Goal: Task Accomplishment & Management: Use online tool/utility

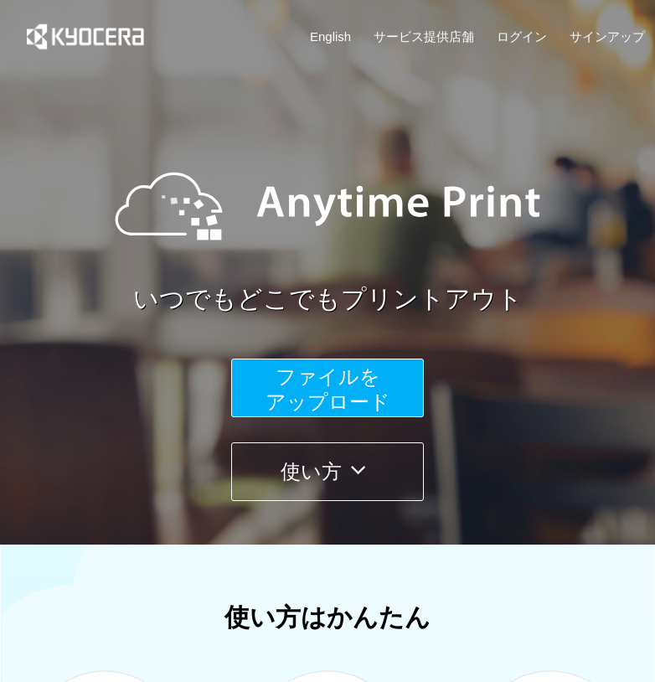
click at [272, 385] on button "ファイルを ​​アップロード" at bounding box center [327, 387] width 193 height 59
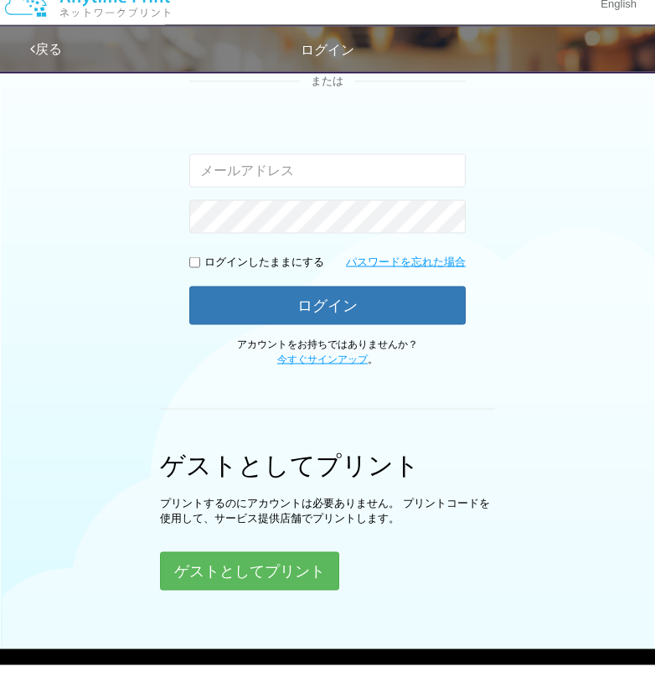
scroll to position [337, 0]
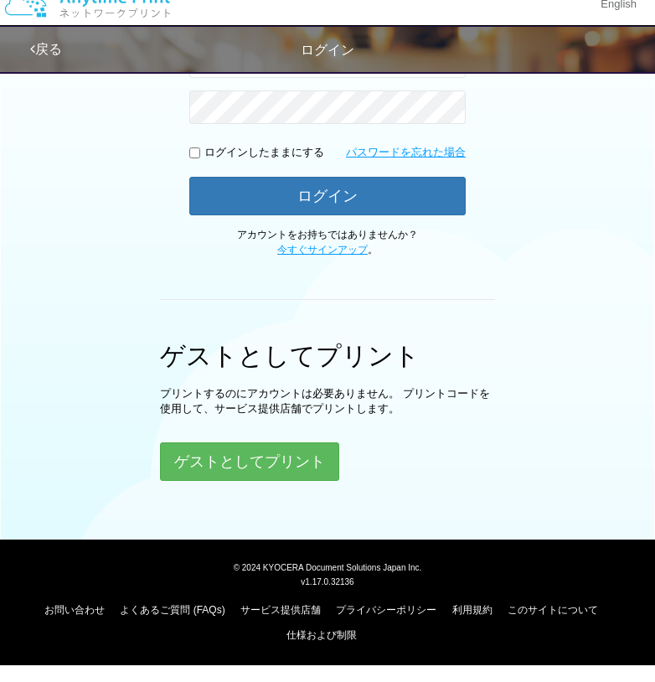
click at [203, 459] on button "ゲストとしてプリント" at bounding box center [249, 478] width 179 height 39
click at [204, 459] on button "ゲストとしてプリント" at bounding box center [249, 478] width 179 height 39
click at [231, 459] on button "ゲストとしてプリント" at bounding box center [249, 478] width 179 height 39
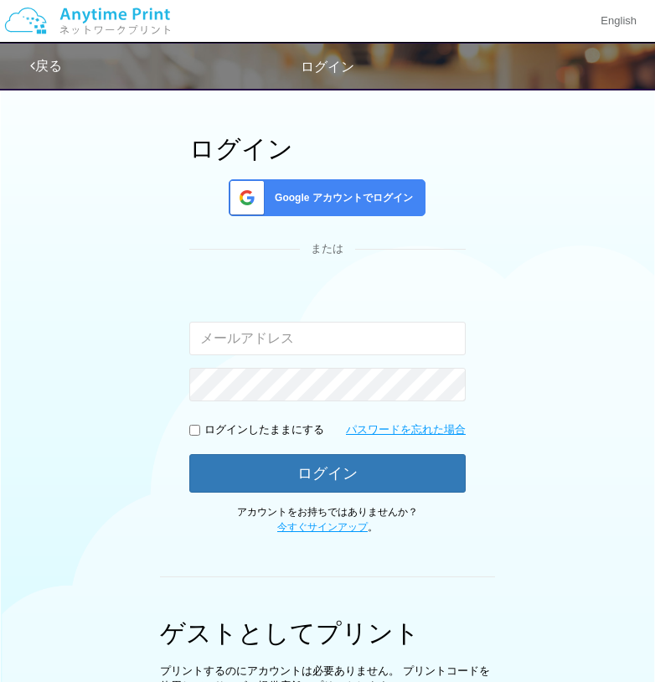
scroll to position [0, 0]
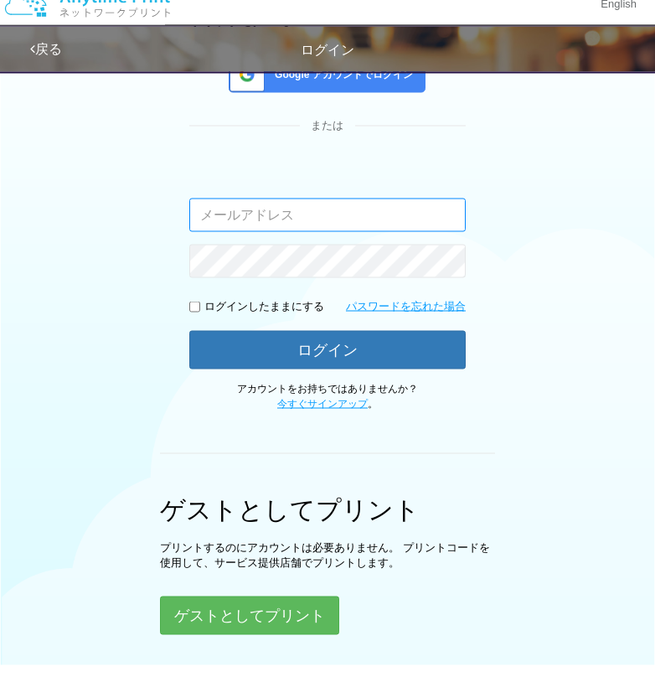
scroll to position [337, 0]
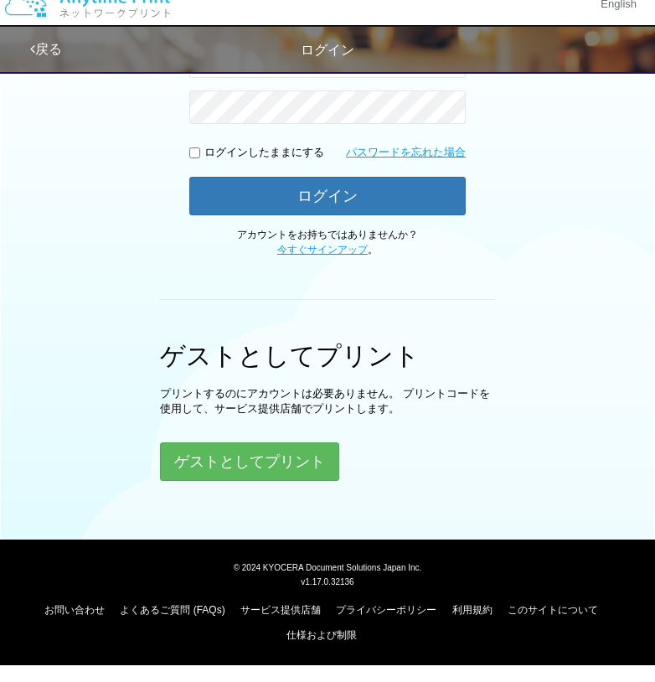
click at [251, 459] on button "ゲストとしてプリント" at bounding box center [249, 478] width 179 height 39
click at [229, 459] on button "ゲストとしてプリント" at bounding box center [249, 478] width 179 height 39
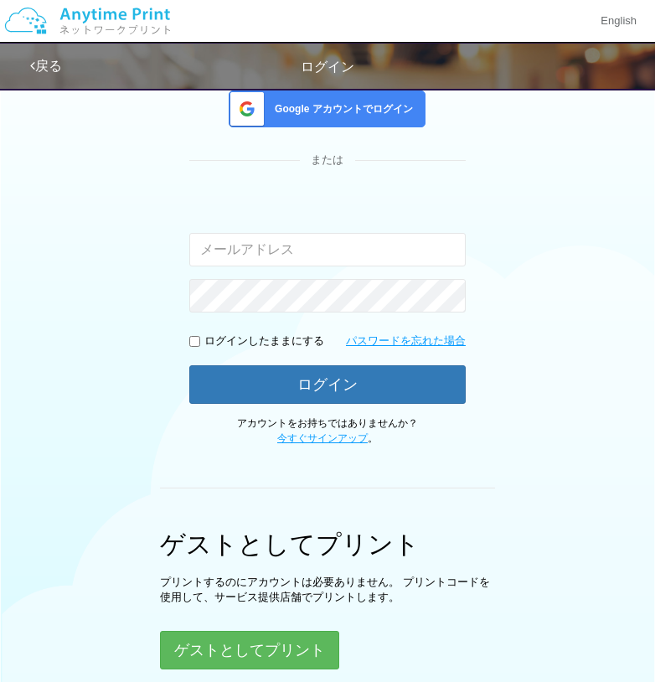
scroll to position [0, 0]
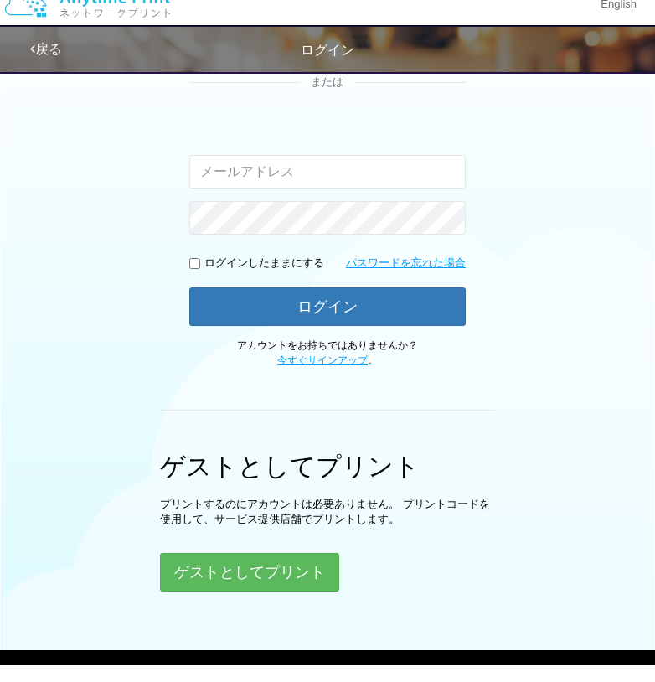
click at [305, 371] on link "今すぐサインアップ" at bounding box center [322, 377] width 90 height 12
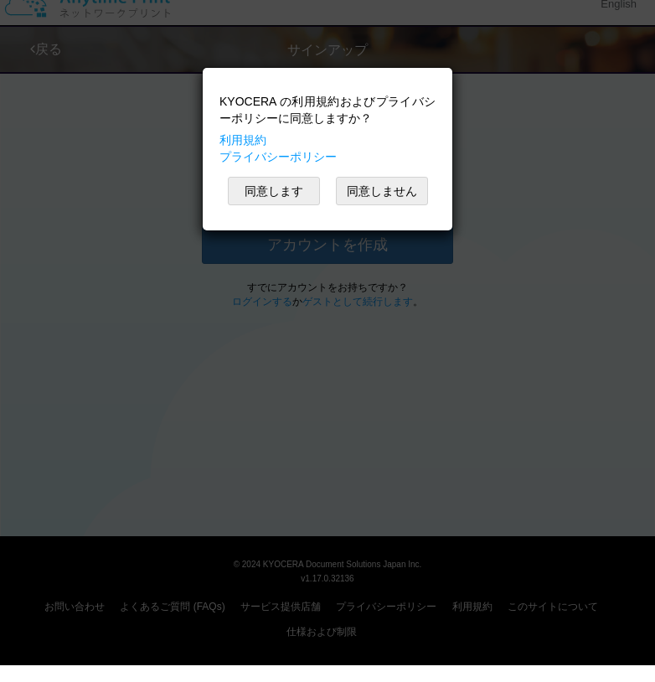
click at [259, 194] on button "同意します" at bounding box center [274, 207] width 92 height 28
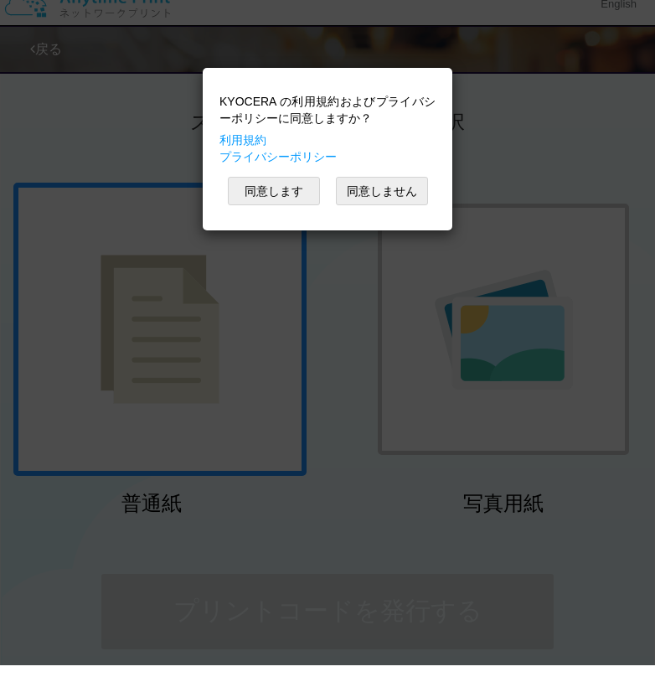
click at [270, 193] on button "同意します" at bounding box center [274, 207] width 92 height 28
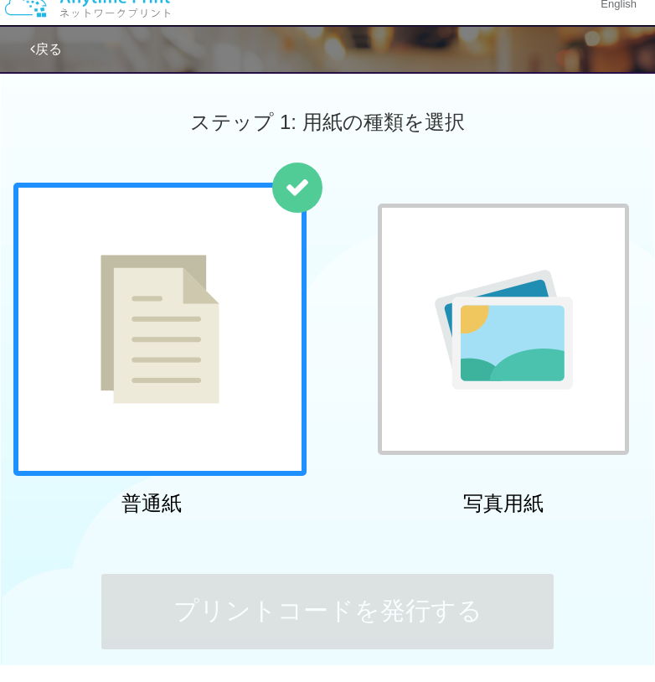
click at [129, 317] on img at bounding box center [159, 345] width 119 height 149
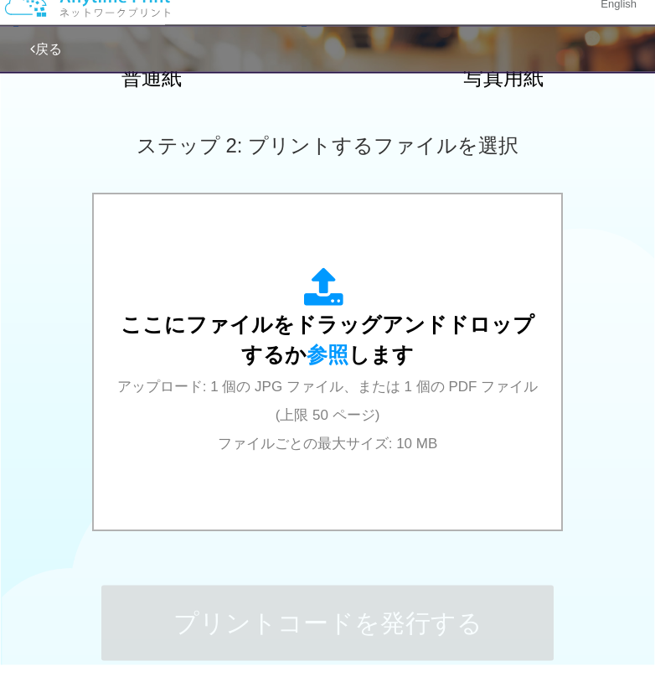
scroll to position [426, 0]
click at [184, 360] on div "ここにファイルをドラッグアンドドロップするか 参照 します アップロード: 1 個の JPG ファイル、または 1 個の PDF ファイル (上限 50 ペー…" at bounding box center [328, 378] width 434 height 189
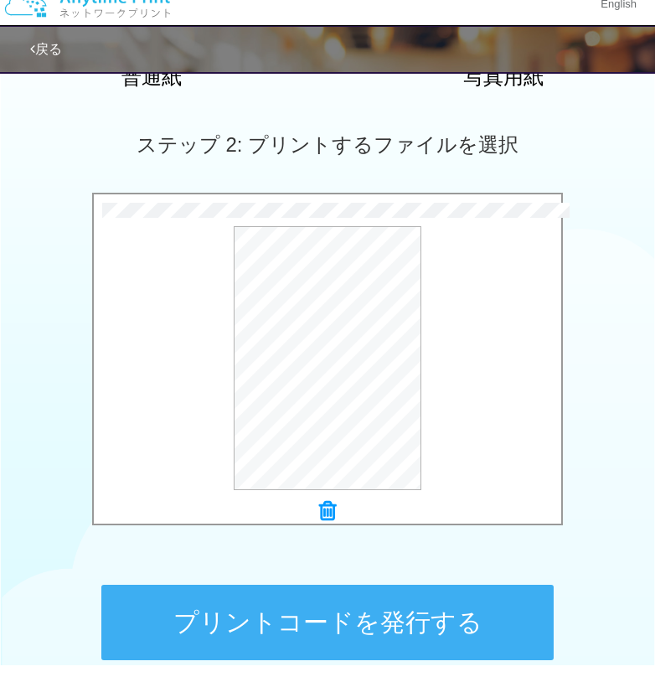
click at [0, 0] on button "プレビュー" at bounding box center [0, 0] width 0 height 0
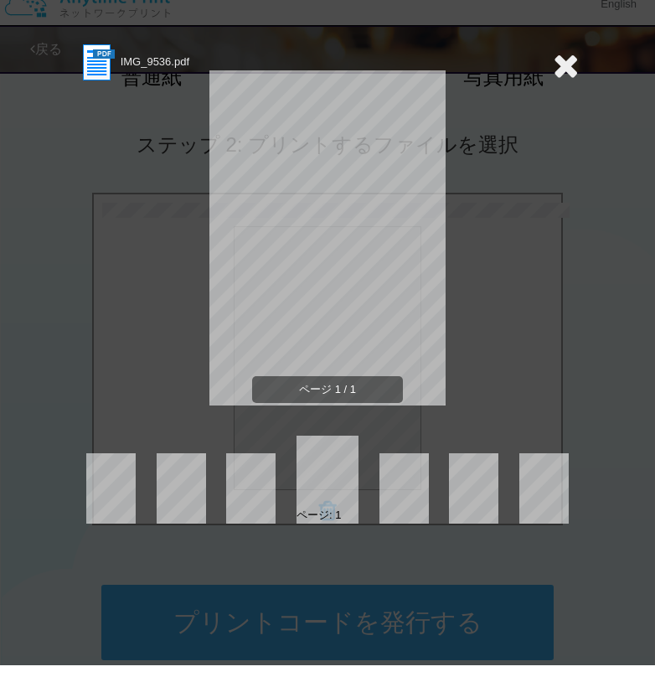
click at [570, 65] on icon at bounding box center [566, 81] width 26 height 33
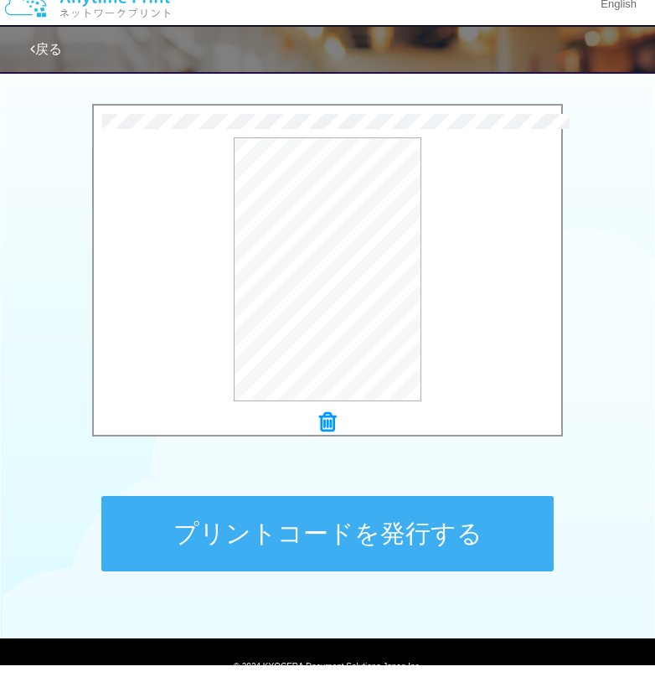
scroll to position [616, 0]
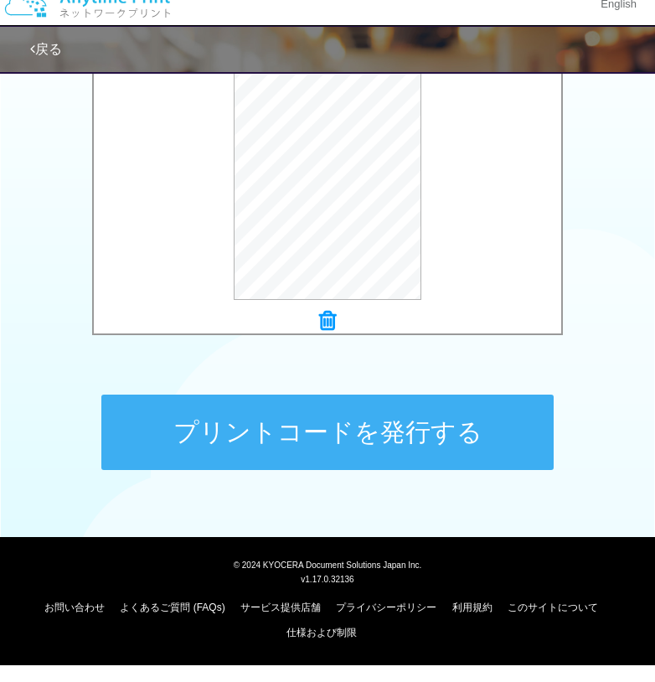
click at [286, 436] on button "プリントコードを発行する" at bounding box center [327, 448] width 452 height 75
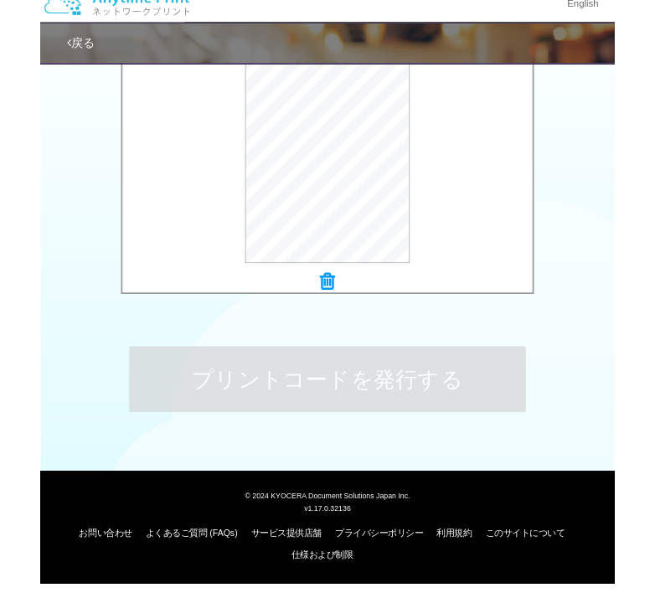
scroll to position [0, 0]
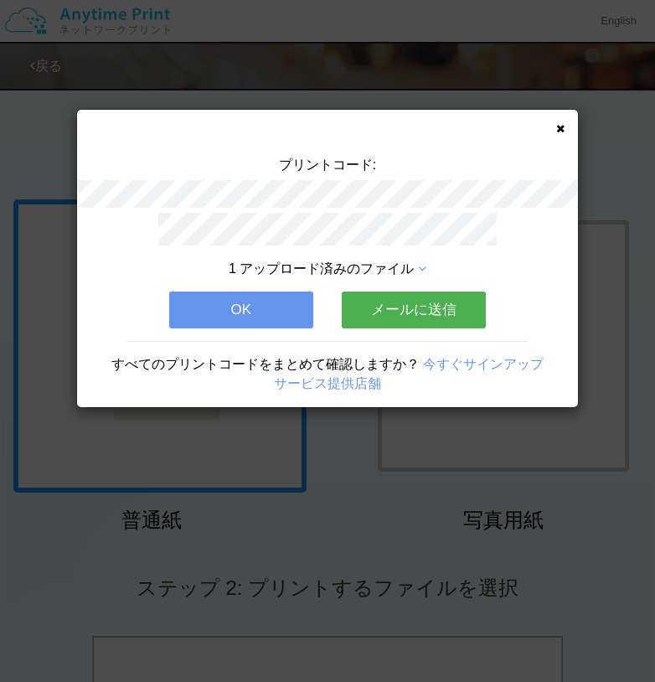
click at [373, 308] on button "メールに送信" at bounding box center [414, 309] width 144 height 37
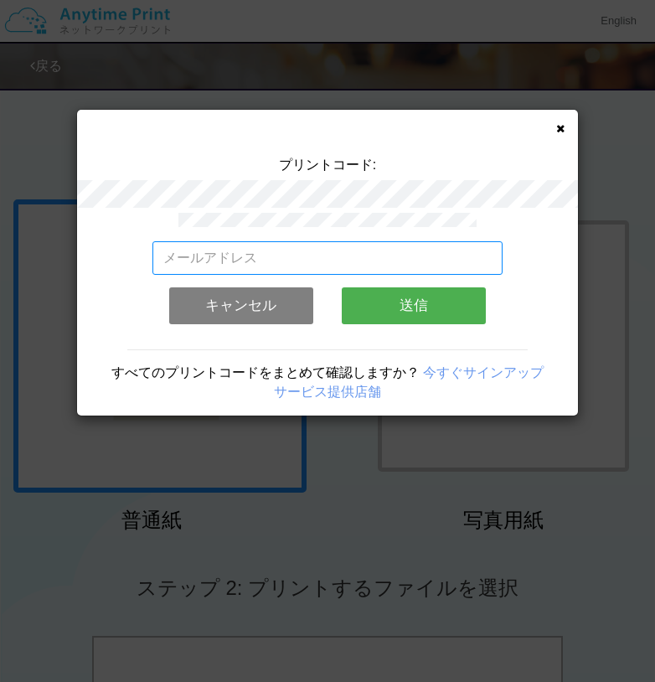
click at [261, 254] on input "email" at bounding box center [327, 257] width 351 height 33
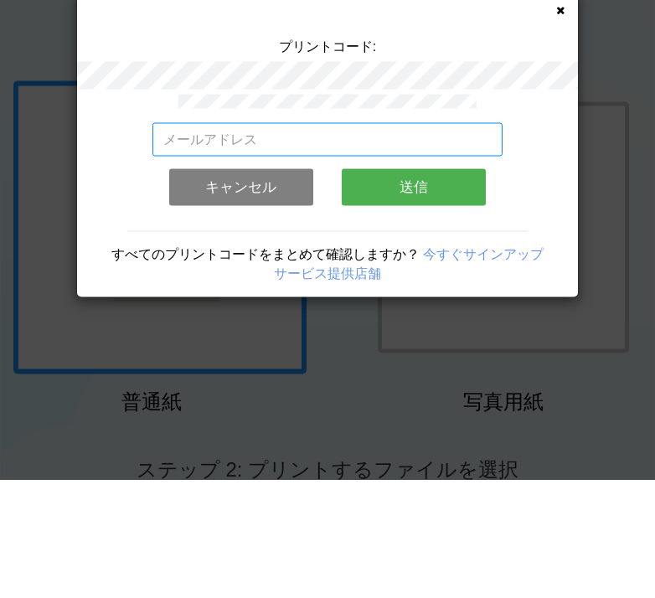
type input "m"
type input "[EMAIL_ADDRESS][DOMAIN_NAME]"
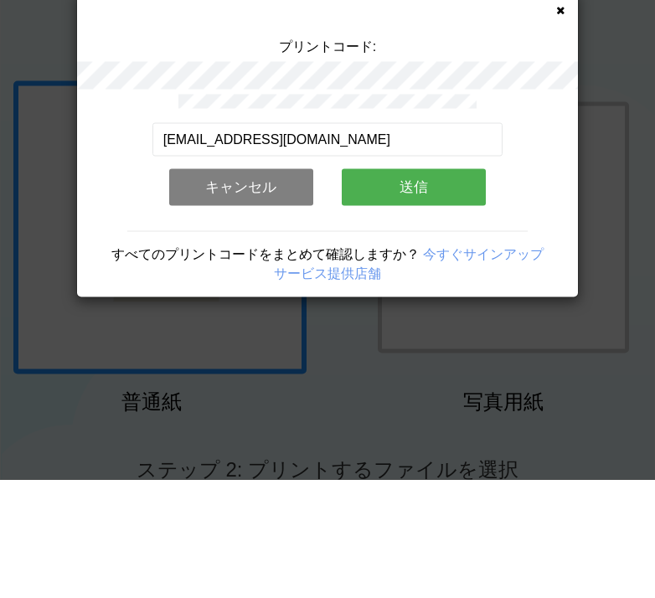
scroll to position [119, 0]
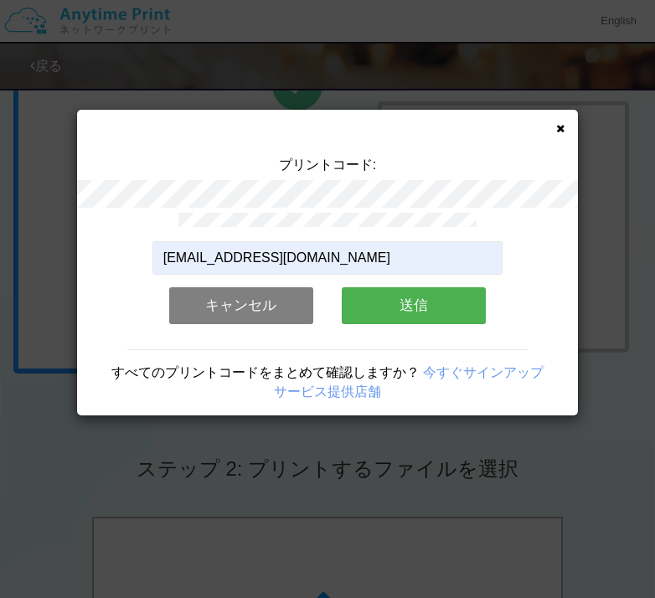
click at [386, 311] on button "送信" at bounding box center [414, 305] width 144 height 37
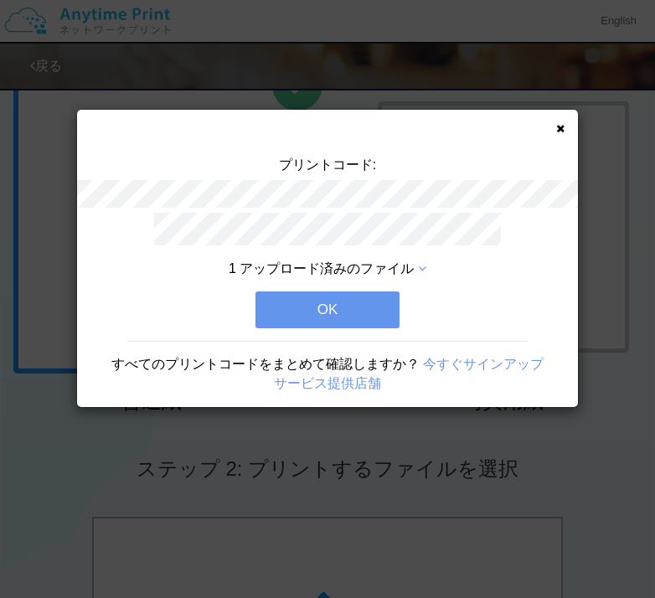
click at [300, 310] on button "OK" at bounding box center [327, 309] width 144 height 37
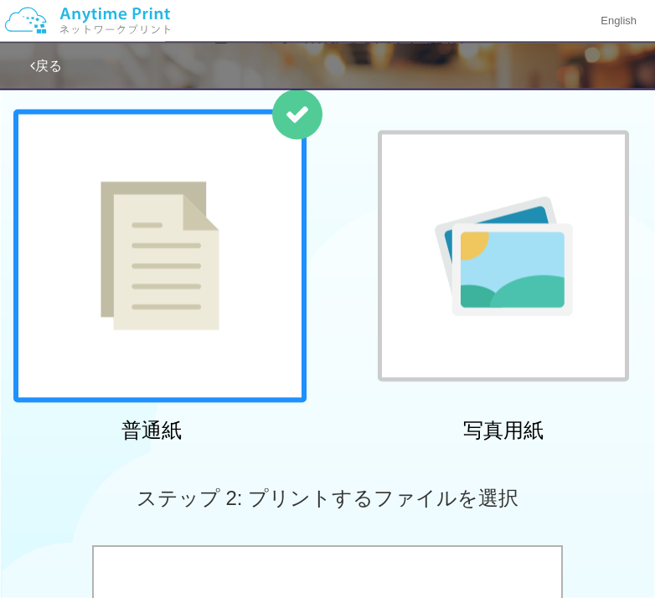
scroll to position [0, 0]
